Goal: Navigation & Orientation: Find specific page/section

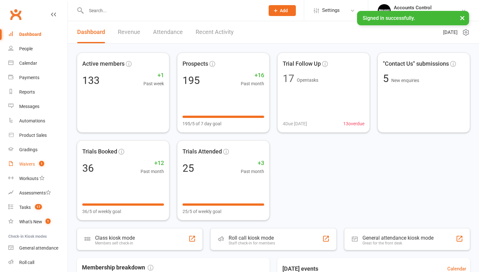
click at [35, 161] on link "Waivers 1" at bounding box center [37, 164] width 59 height 14
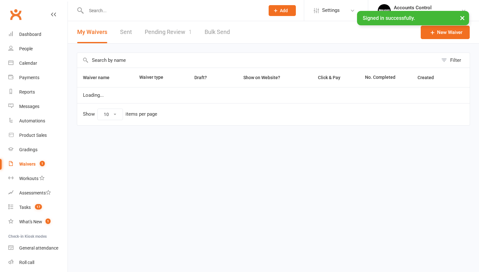
select select "25"
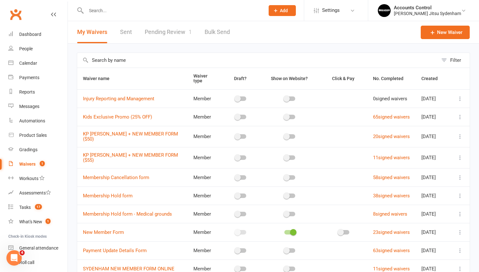
click at [156, 37] on link "Pending Review 1" at bounding box center [168, 32] width 47 height 22
select select "25"
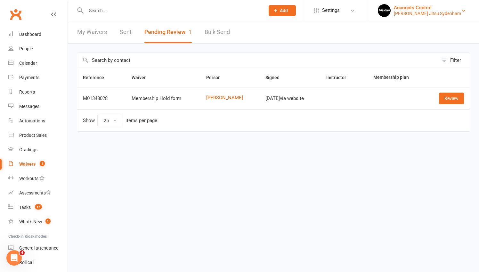
click at [433, 6] on div "Accounts Control" at bounding box center [427, 8] width 67 height 6
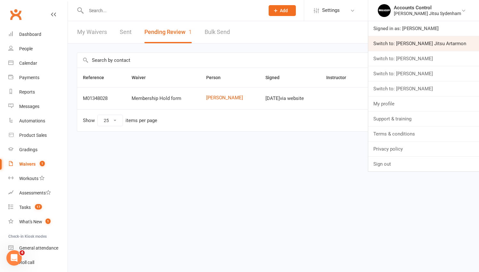
click at [416, 47] on link "Switch to: [PERSON_NAME] Jitsu Artarmon" at bounding box center [423, 43] width 111 height 15
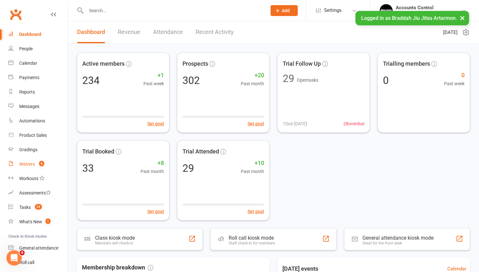
click at [34, 163] on div "Waivers" at bounding box center [27, 163] width 16 height 5
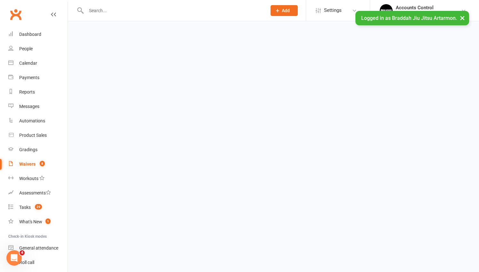
select select "50"
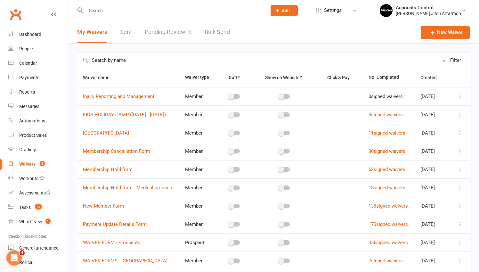
click at [171, 32] on link "Pending Review 8" at bounding box center [168, 32] width 47 height 22
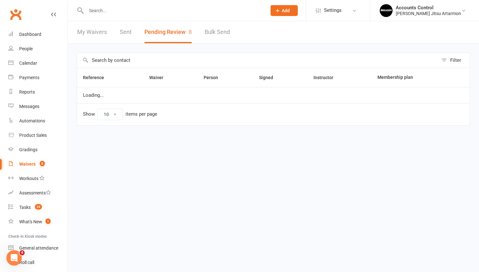
select select "50"
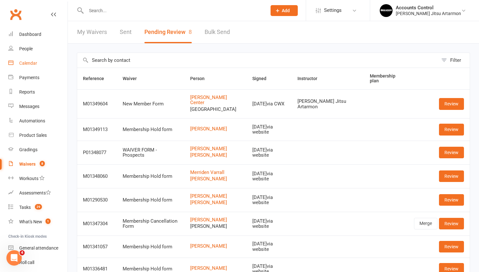
click at [29, 64] on div "Calendar" at bounding box center [28, 62] width 18 height 5
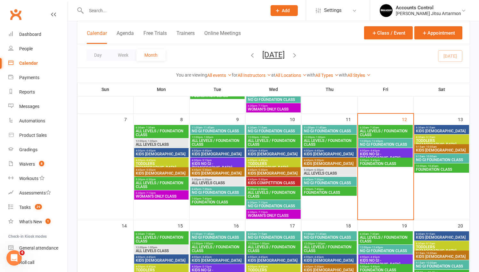
scroll to position [129, 0]
click at [147, 33] on button "Free Trials" at bounding box center [154, 37] width 23 height 14
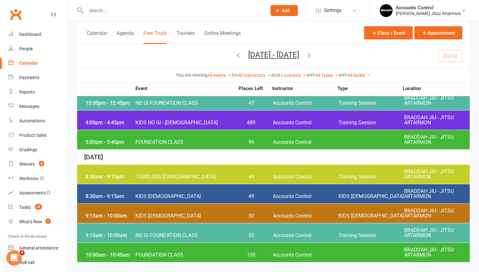
scroll to position [750, 0]
click at [200, 165] on div "8:30am - 9:15am TODDLERS 3 TO 5 YO 49 Accounts Control Training Session BRADDAH…" at bounding box center [273, 173] width 392 height 19
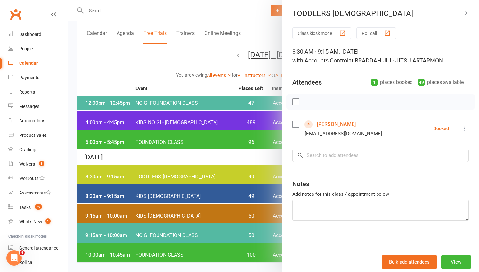
click at [208, 183] on div at bounding box center [273, 136] width 411 height 272
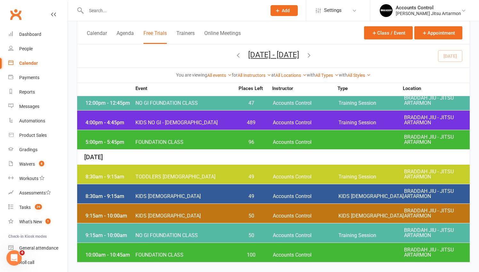
click at [204, 195] on div "8:30am - 9:15am KIDS 6 - 9 YO 49 Accounts Control KIDS 6 TO 9 YO BRADDAH JIU - …" at bounding box center [273, 193] width 392 height 19
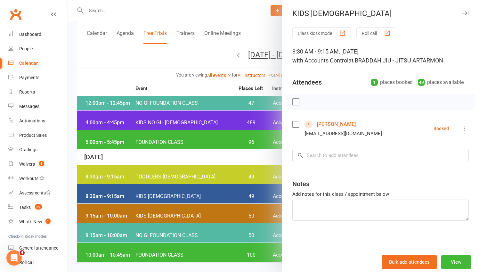
click at [204, 195] on div at bounding box center [273, 136] width 411 height 272
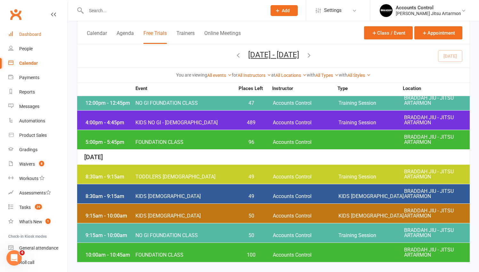
click at [26, 36] on div "Dashboard" at bounding box center [30, 34] width 22 height 5
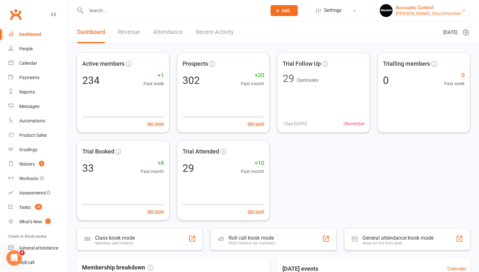
click at [459, 13] on div "Braddah Jiu Jitsu Artarmon" at bounding box center [427, 14] width 65 height 6
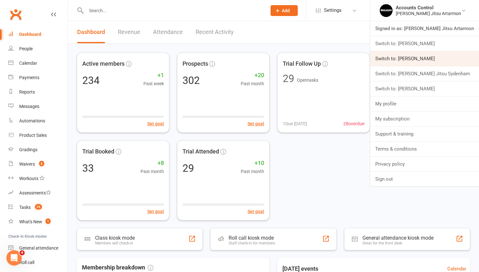
click at [432, 60] on link "Switch to: [PERSON_NAME]" at bounding box center [424, 58] width 109 height 15
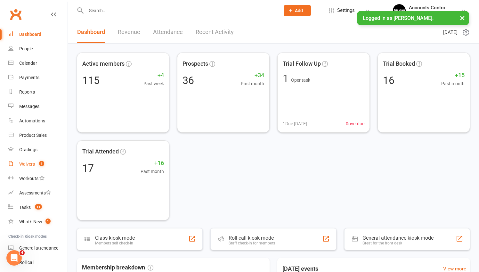
click at [44, 162] on span "1" at bounding box center [41, 163] width 5 height 5
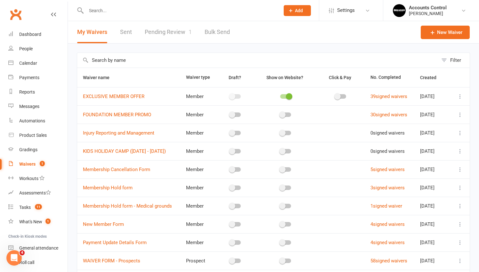
click at [166, 35] on link "Pending Review 1" at bounding box center [168, 32] width 47 height 22
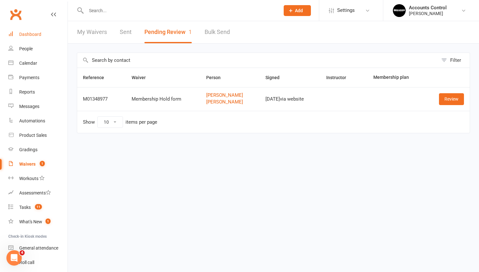
click at [41, 33] on div "Dashboard" at bounding box center [30, 34] width 22 height 5
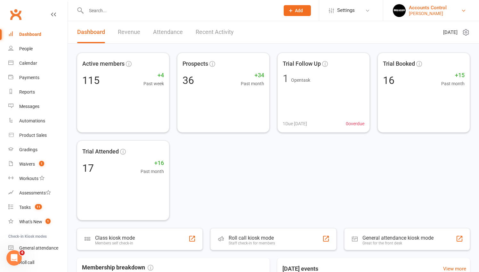
click at [446, 12] on div "Braddah Jiu Jitsu Maroubra" at bounding box center [428, 14] width 38 height 6
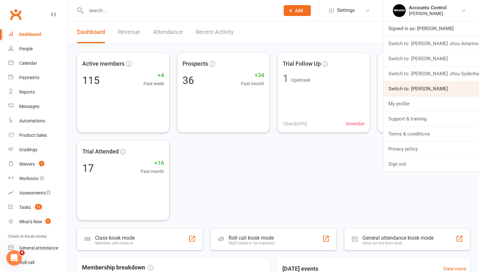
click at [431, 90] on link "Switch to: [PERSON_NAME]" at bounding box center [431, 88] width 96 height 15
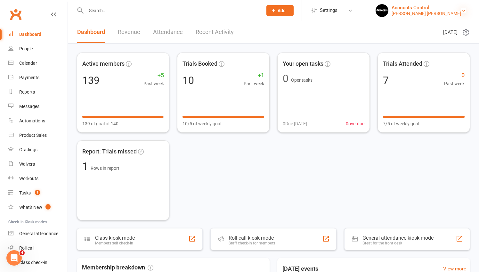
click at [463, 9] on icon at bounding box center [463, 10] width 5 height 5
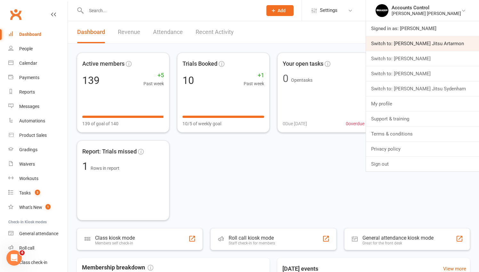
click at [443, 44] on link "Switch to: [PERSON_NAME] Jitsu Artarmon" at bounding box center [422, 43] width 113 height 15
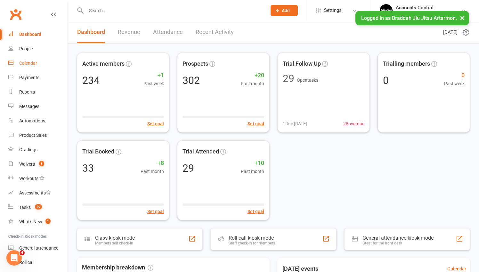
click at [26, 62] on div "Calendar" at bounding box center [28, 62] width 18 height 5
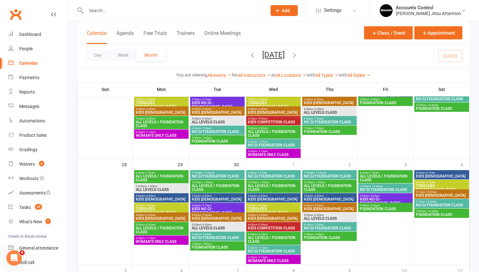
scroll to position [397, 0]
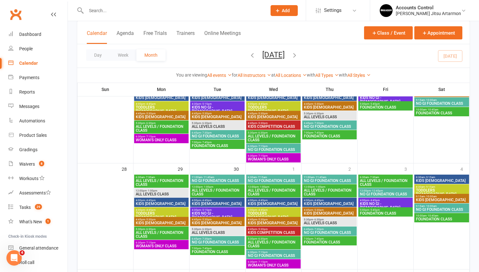
click at [155, 26] on div "Calendar Agenda Free Trials Trainers Online Meetings Class / Event Appointment" at bounding box center [273, 32] width 392 height 23
click at [155, 33] on button "Free Trials" at bounding box center [154, 37] width 23 height 14
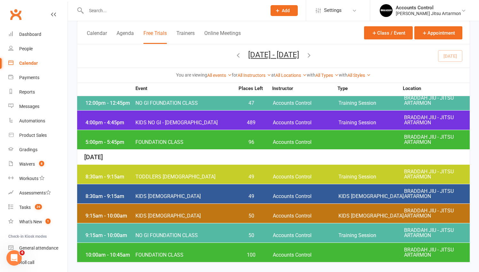
scroll to position [750, 0]
